Goal: Information Seeking & Learning: Learn about a topic

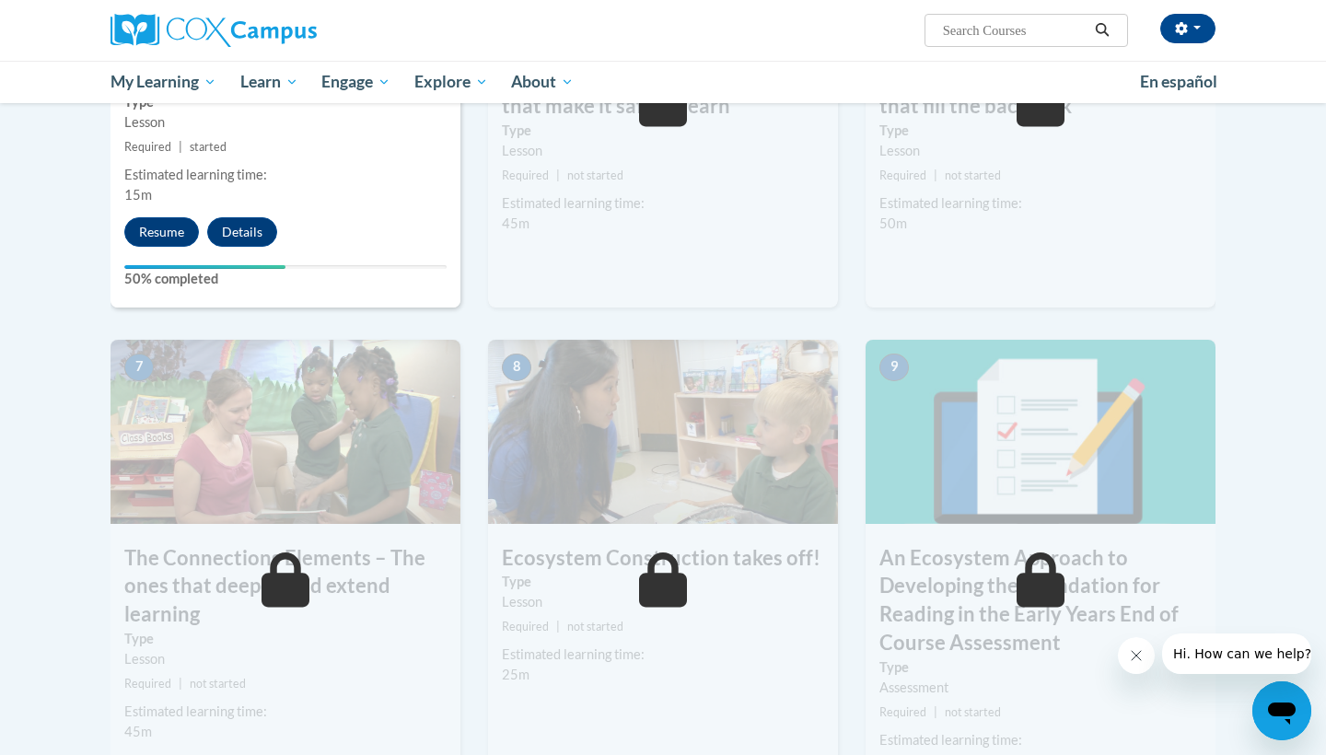
scroll to position [1174, 0]
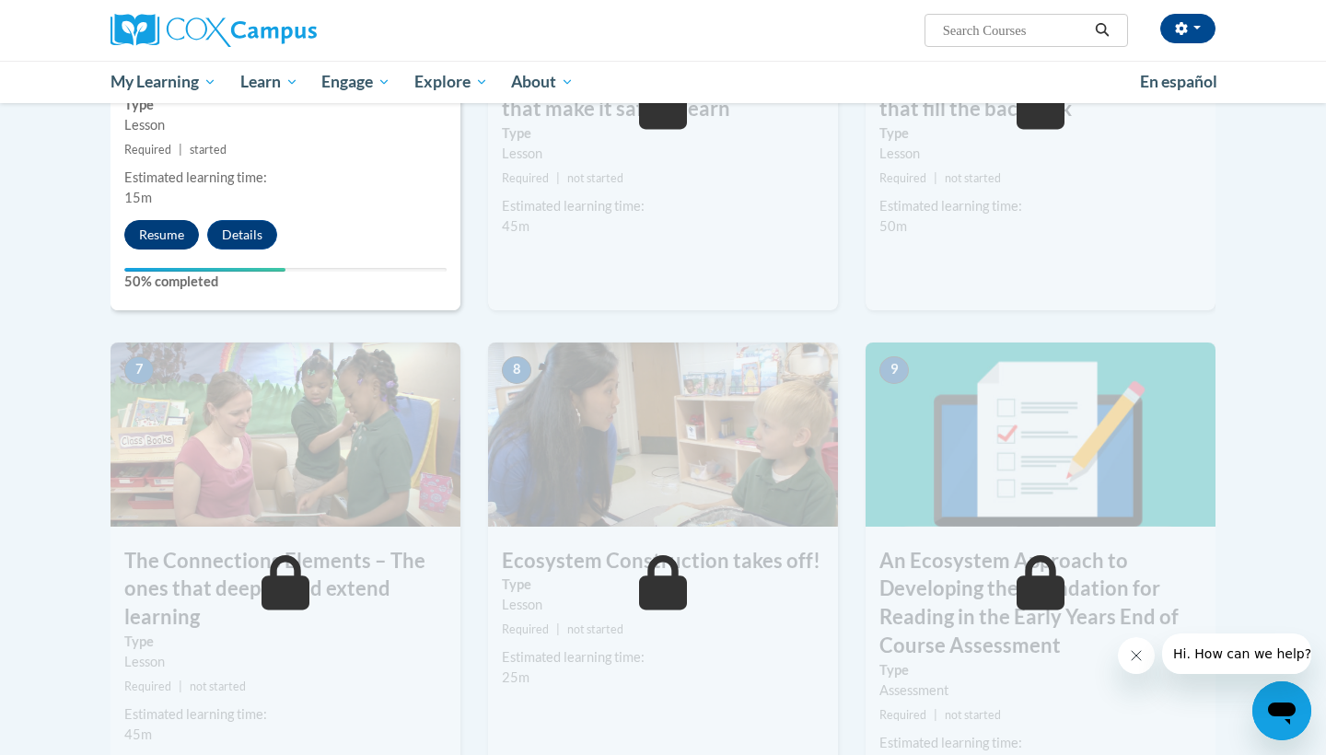
click at [171, 227] on button "Resume" at bounding box center [161, 234] width 75 height 29
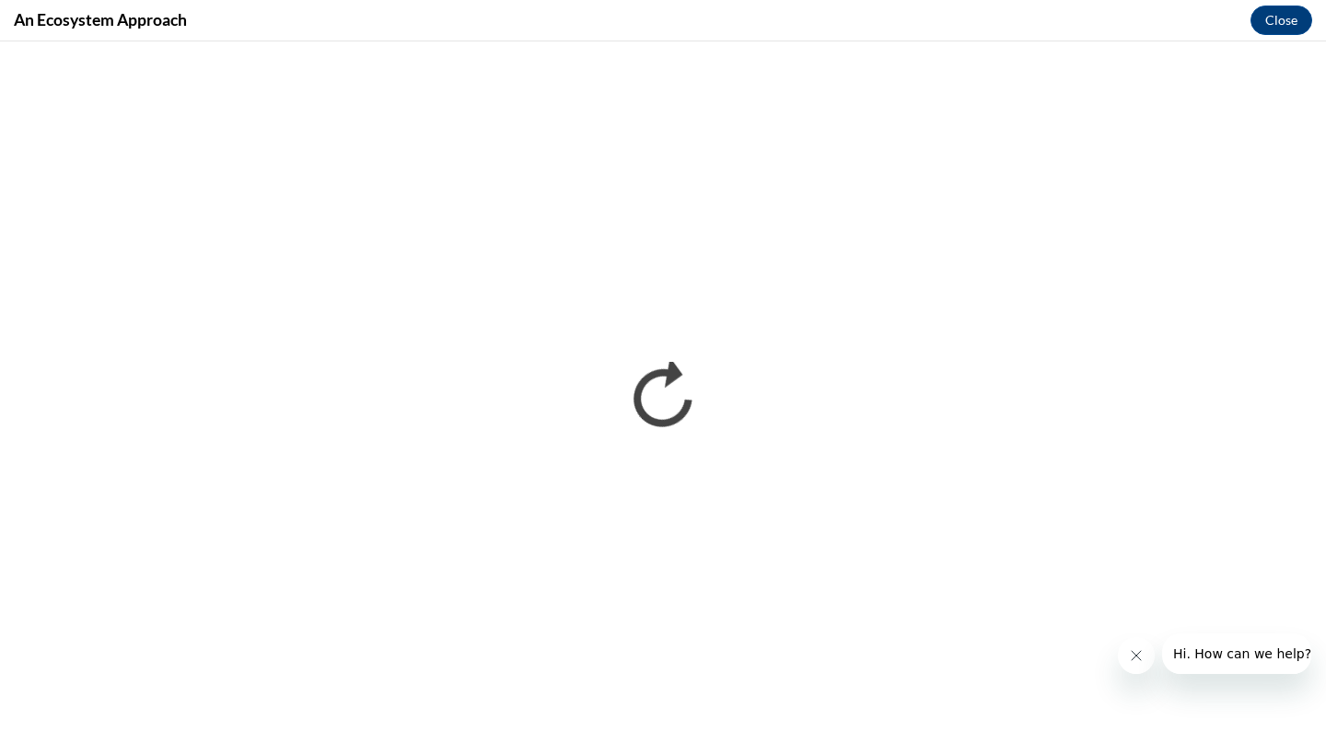
scroll to position [0, 0]
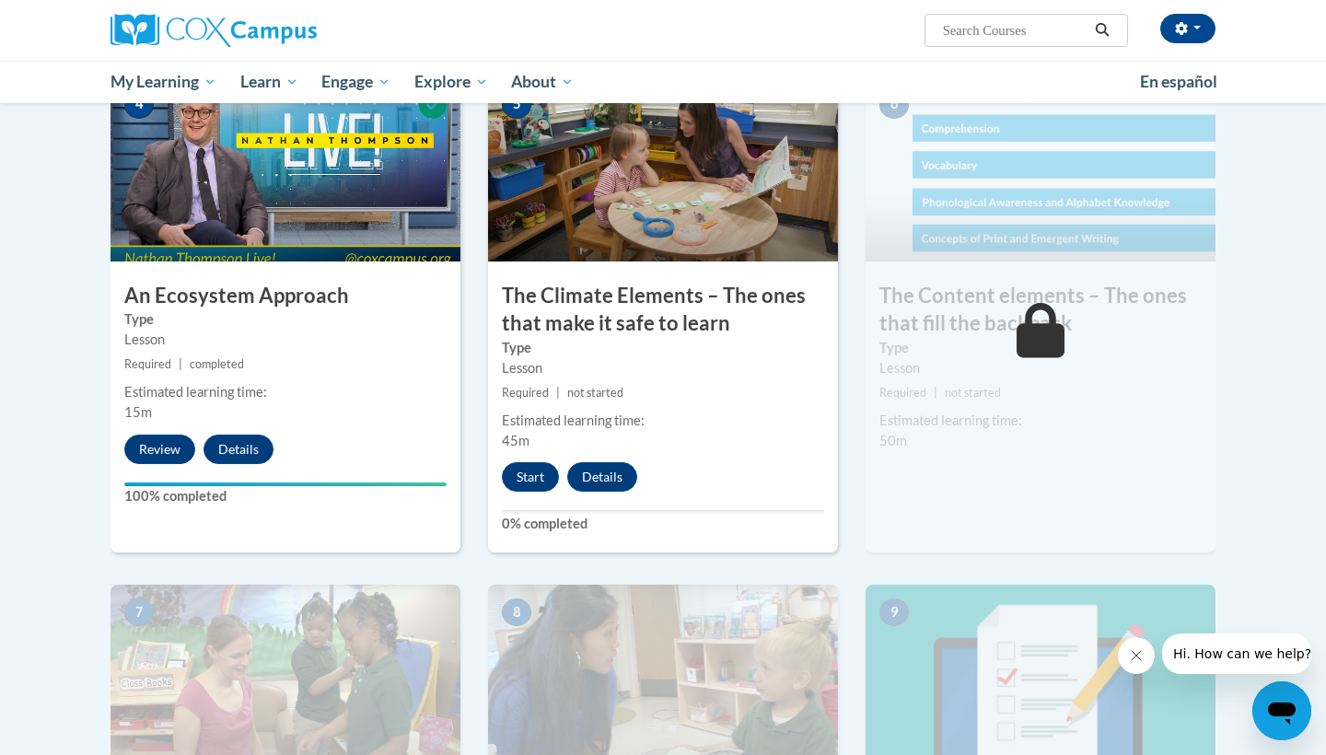
scroll to position [967, 0]
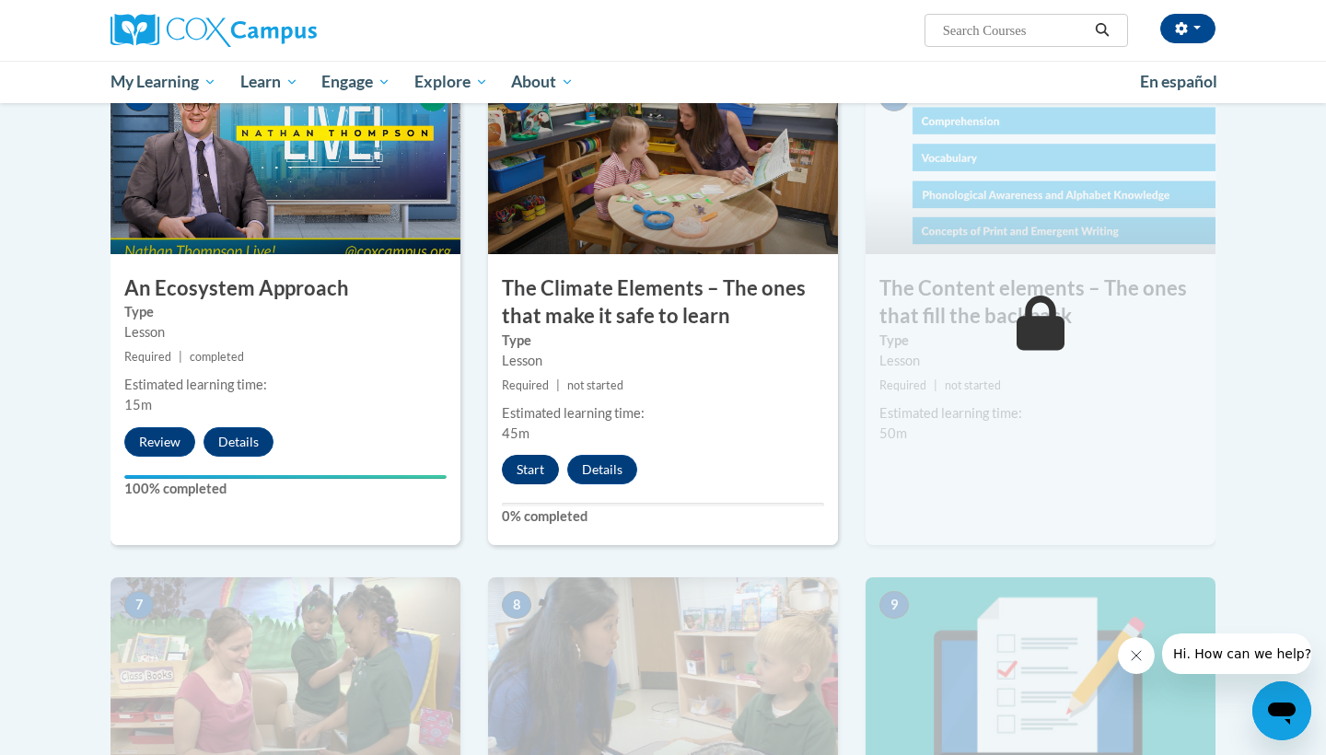
click at [542, 459] on button "Start" at bounding box center [530, 469] width 57 height 29
